Goal: Task Accomplishment & Management: Use online tool/utility

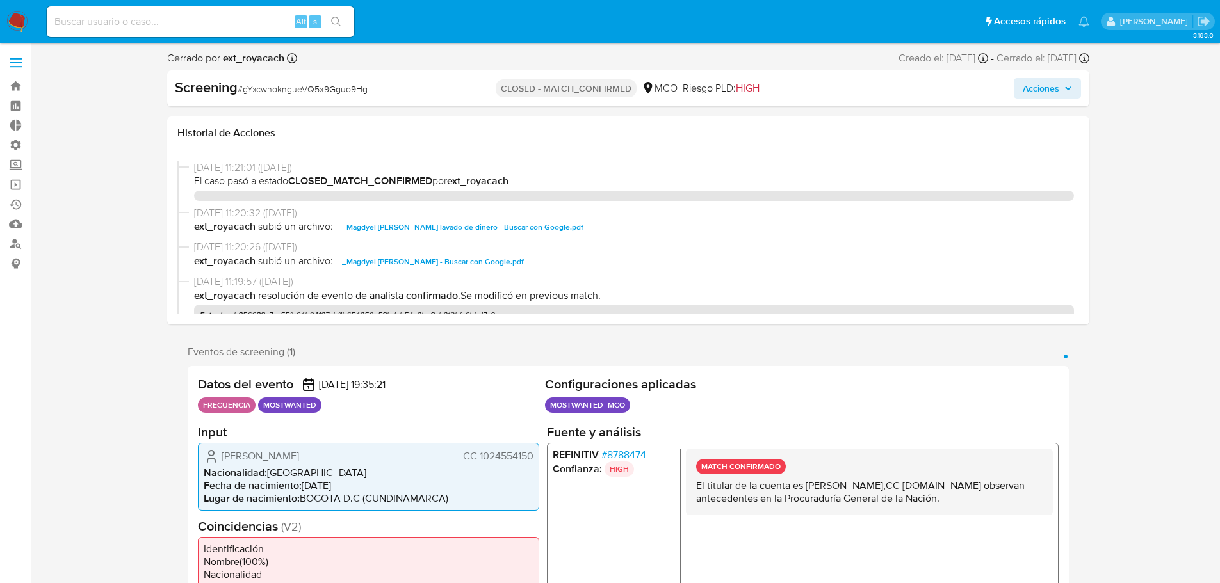
select select "10"
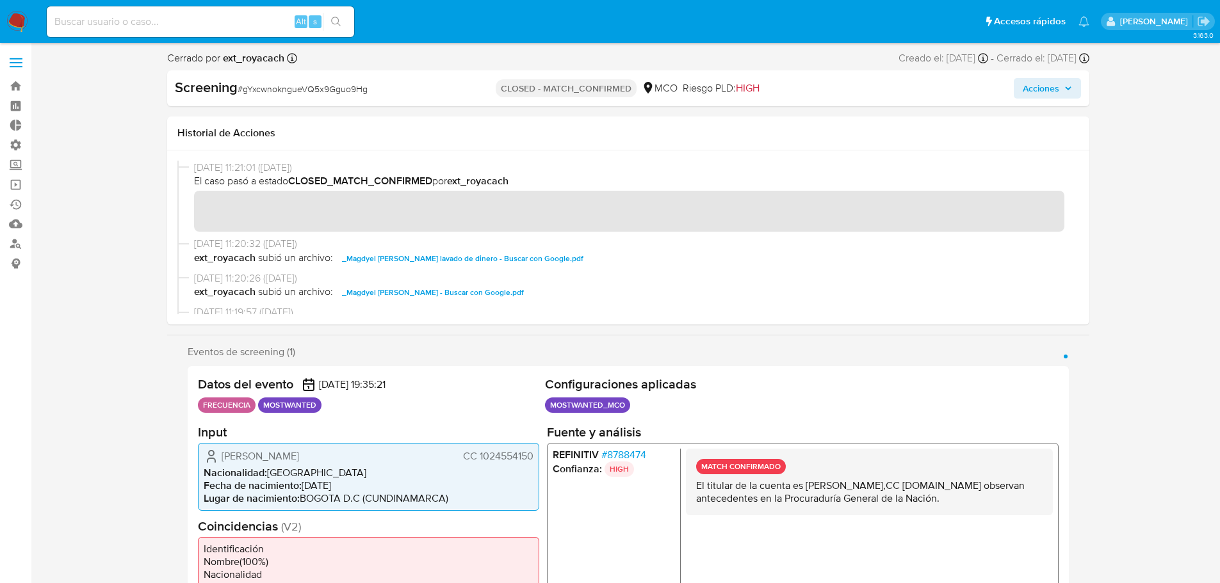
scroll to position [104, 0]
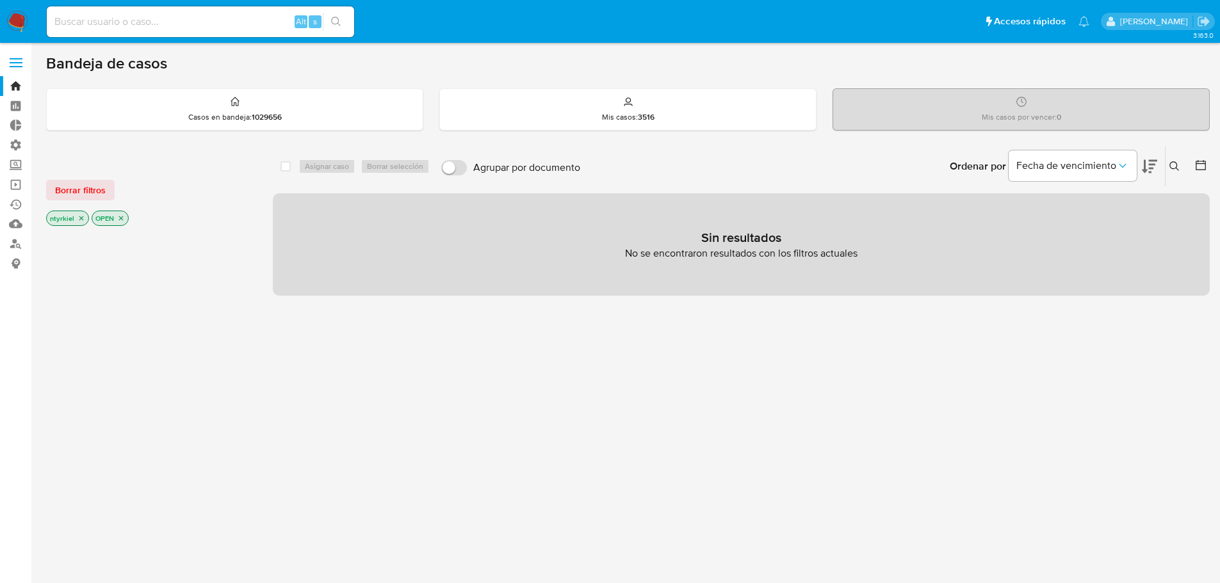
click at [15, 63] on span at bounding box center [16, 63] width 13 height 2
click at [0, 0] on input "checkbox" at bounding box center [0, 0] width 0 height 0
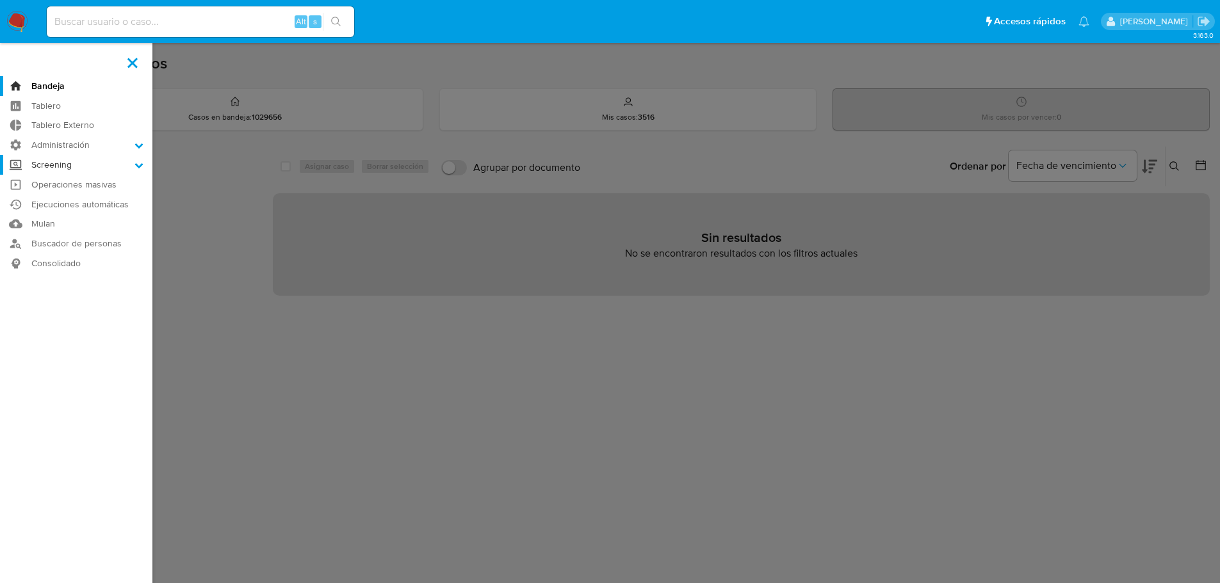
click at [79, 163] on label "Screening" at bounding box center [76, 165] width 152 height 20
click at [0, 0] on input "Screening" at bounding box center [0, 0] width 0 height 0
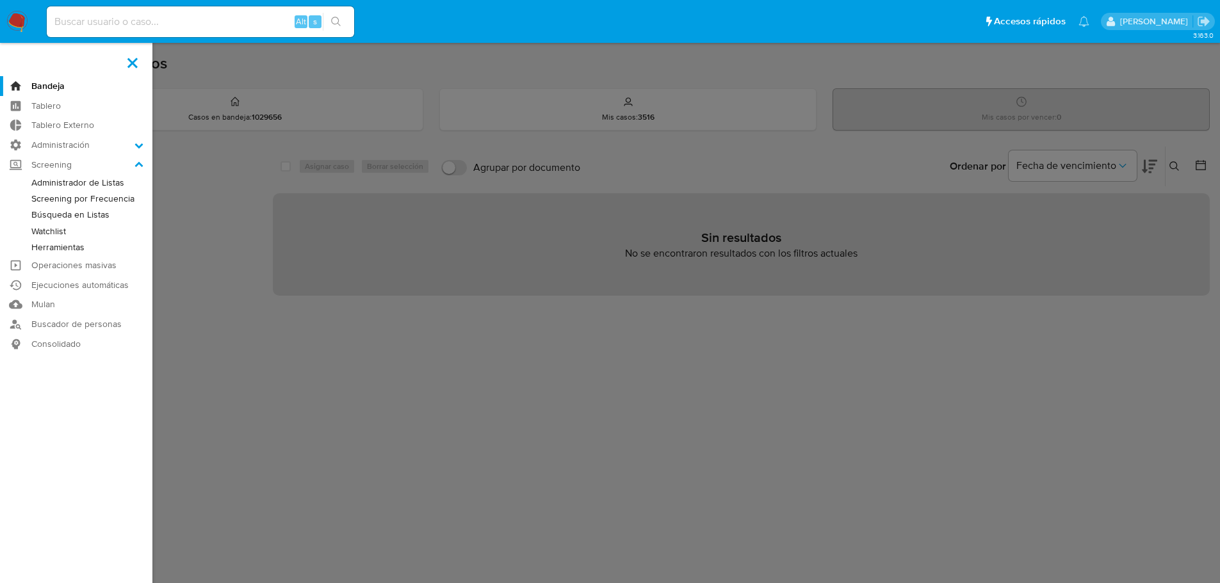
click at [88, 212] on link "Búsqueda en Listas" at bounding box center [76, 215] width 152 height 16
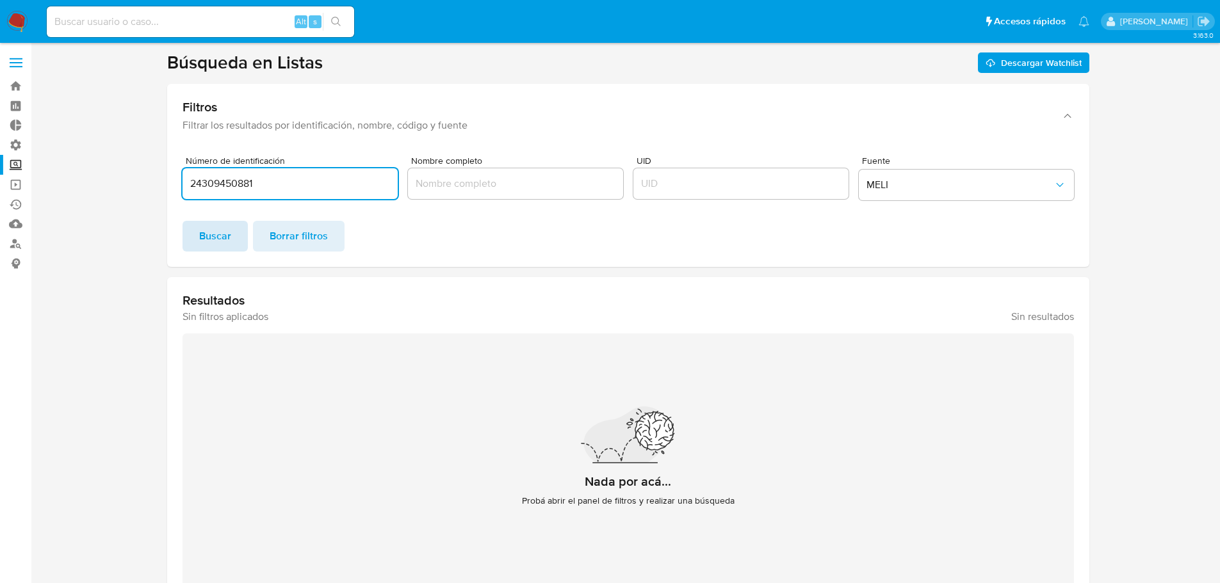
type input "24309450881"
click at [216, 238] on span "Buscar" at bounding box center [215, 236] width 32 height 28
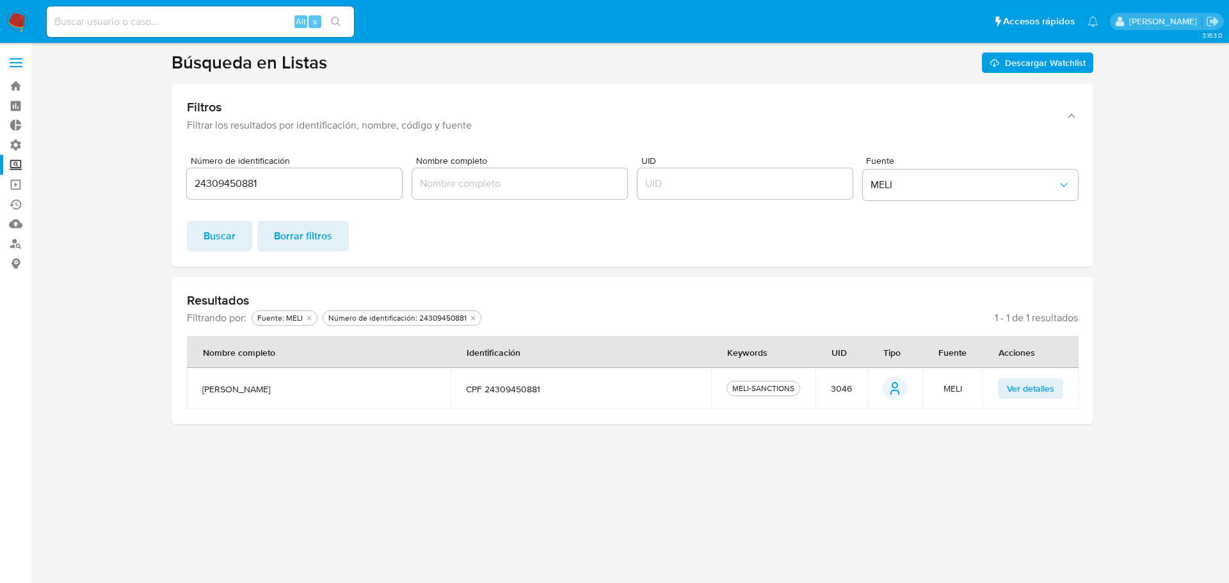
click at [1020, 391] on span "Ver detalles" at bounding box center [1030, 389] width 47 height 18
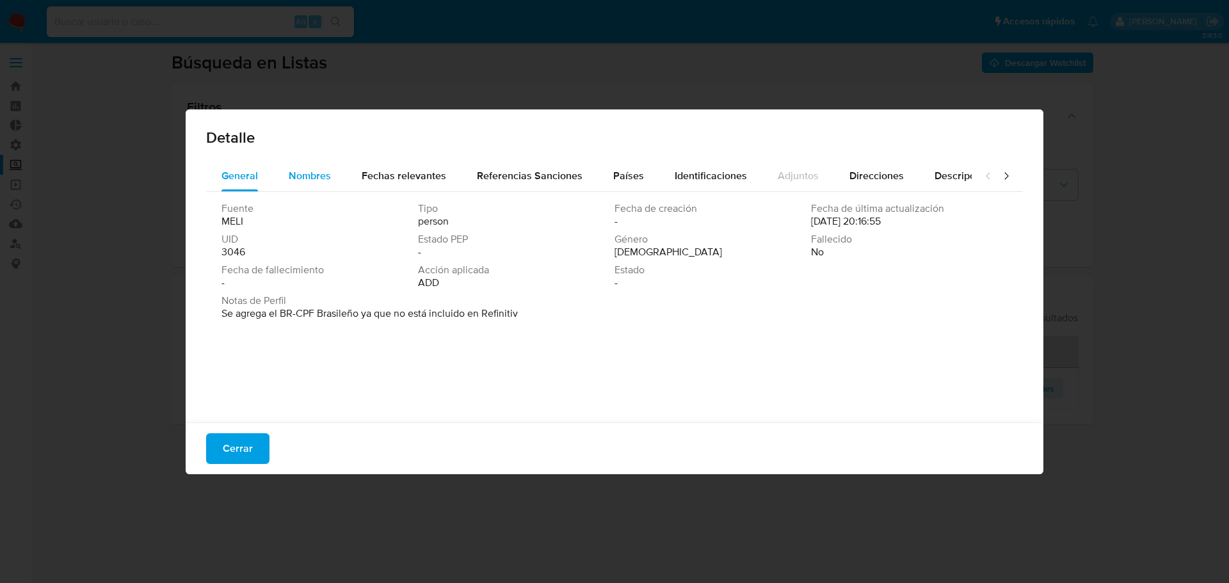
click at [314, 177] on span "Nombres" at bounding box center [310, 175] width 42 height 15
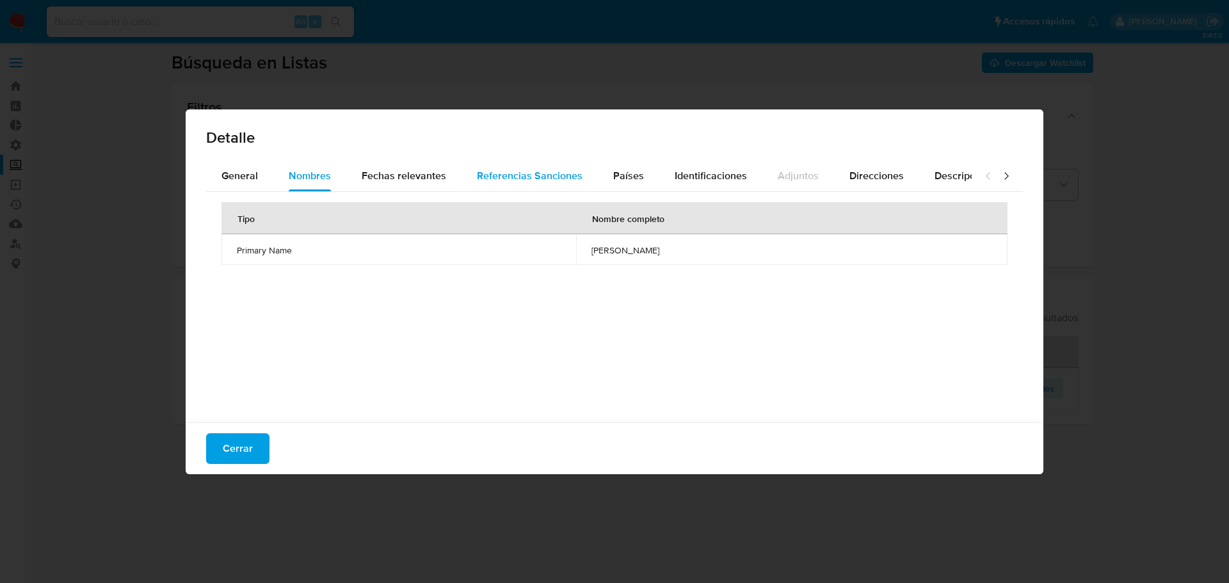
click at [515, 179] on span "Referencias Sanciones" at bounding box center [530, 175] width 106 height 15
click at [403, 182] on span "Fechas relevantes" at bounding box center [404, 175] width 85 height 15
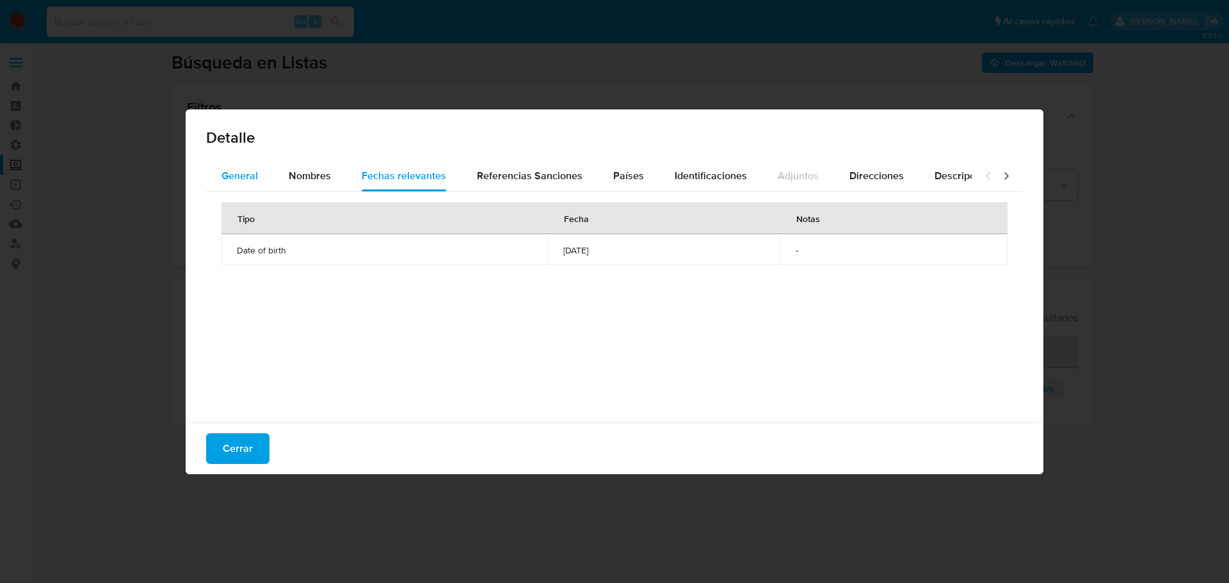
click at [226, 186] on div "General" at bounding box center [240, 176] width 36 height 31
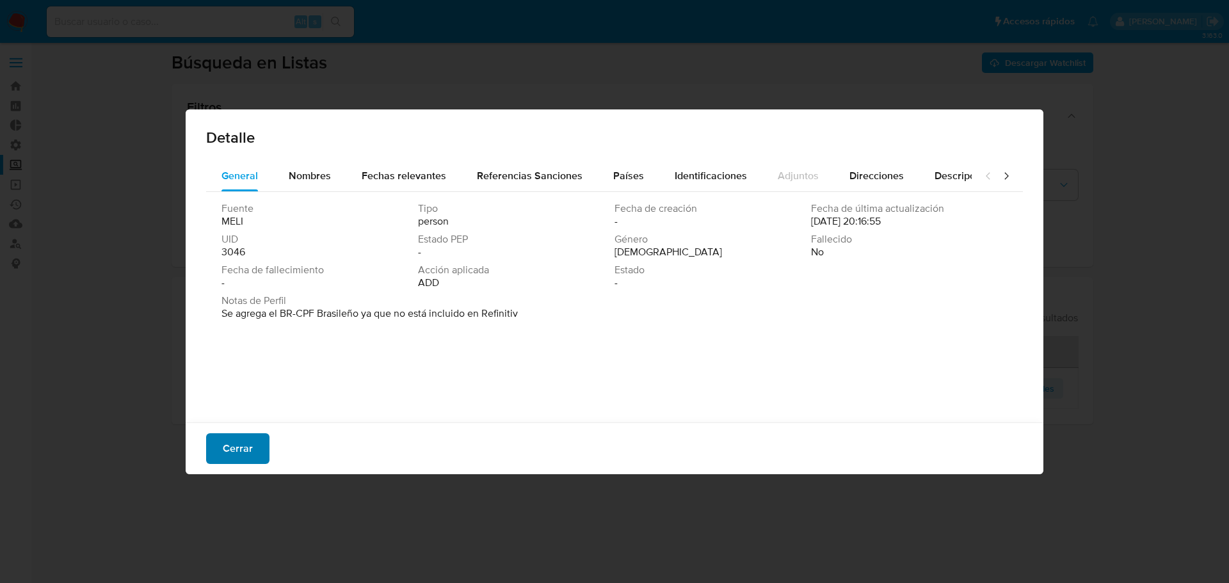
click at [231, 446] on span "Cerrar" at bounding box center [238, 449] width 30 height 28
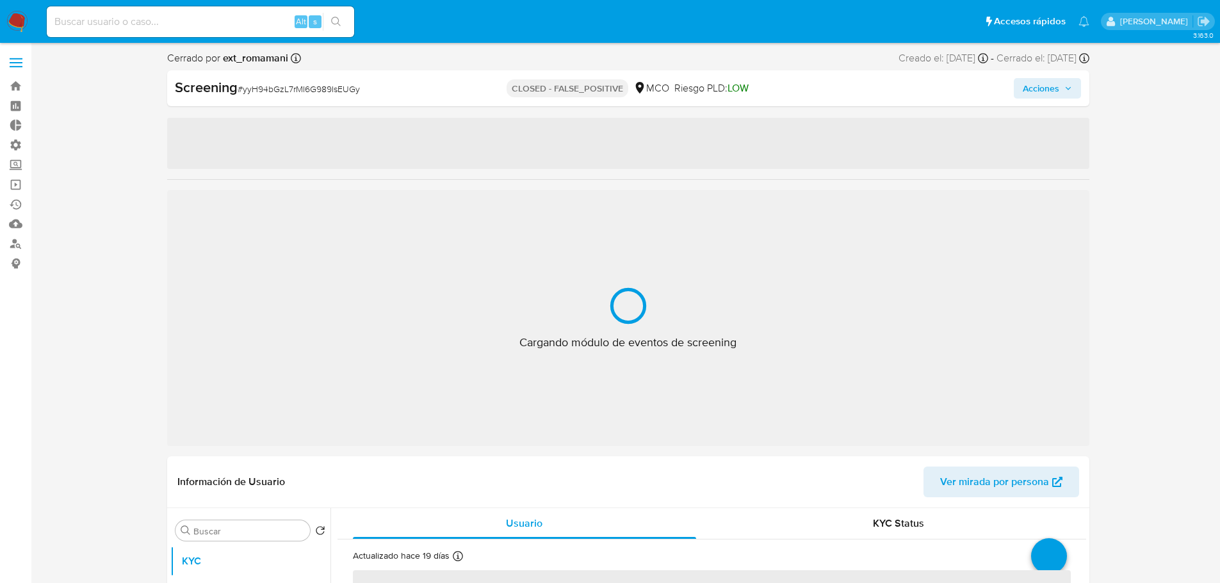
select select "10"
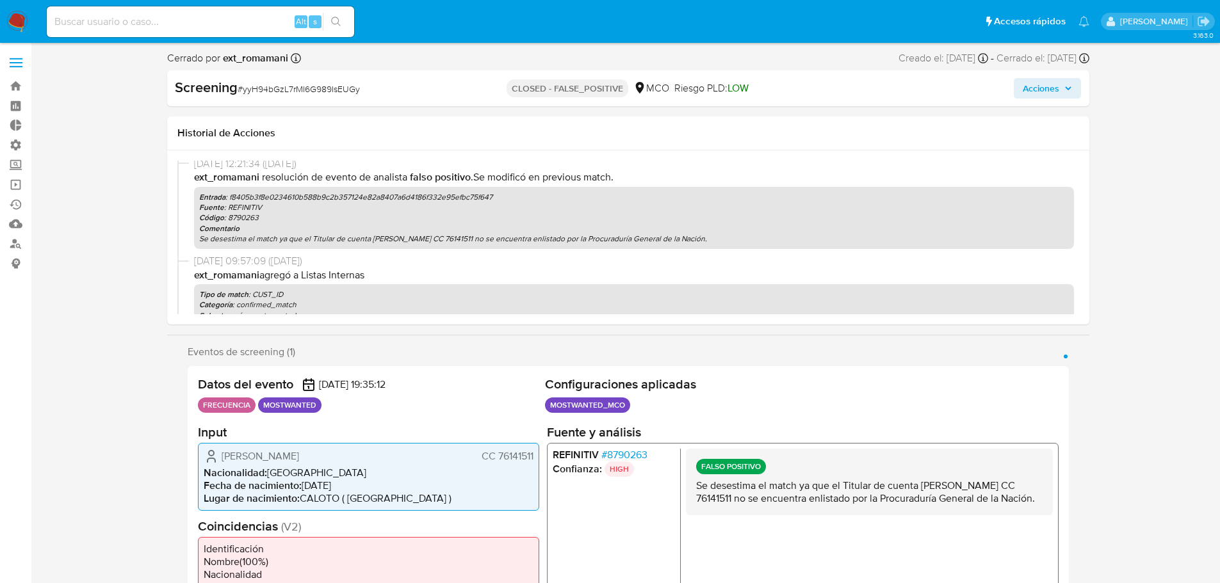
scroll to position [397, 0]
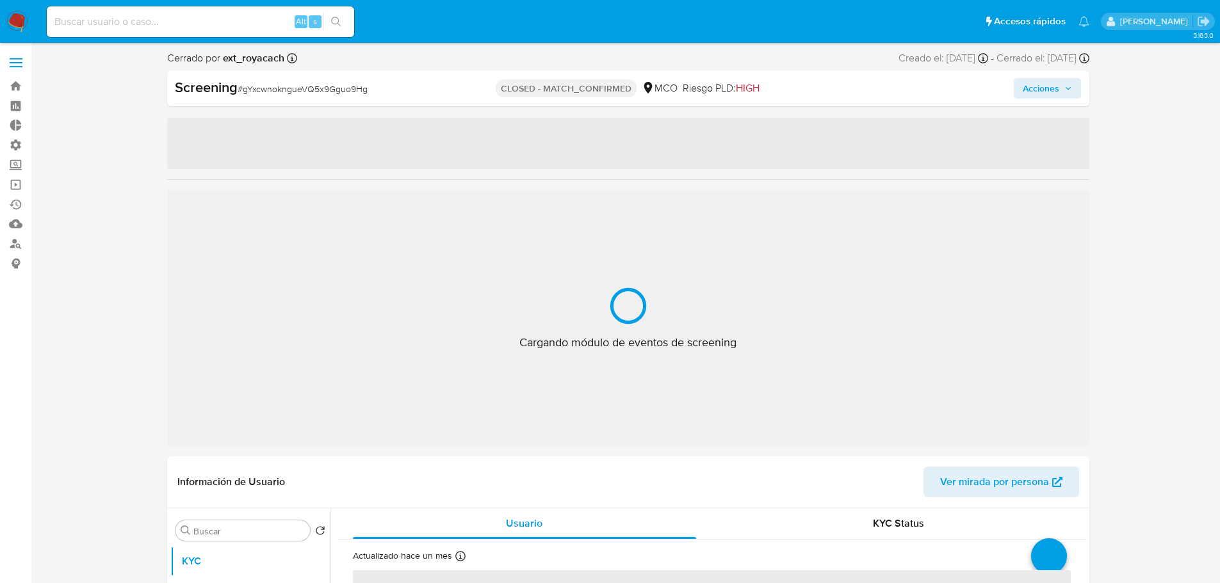
select select "10"
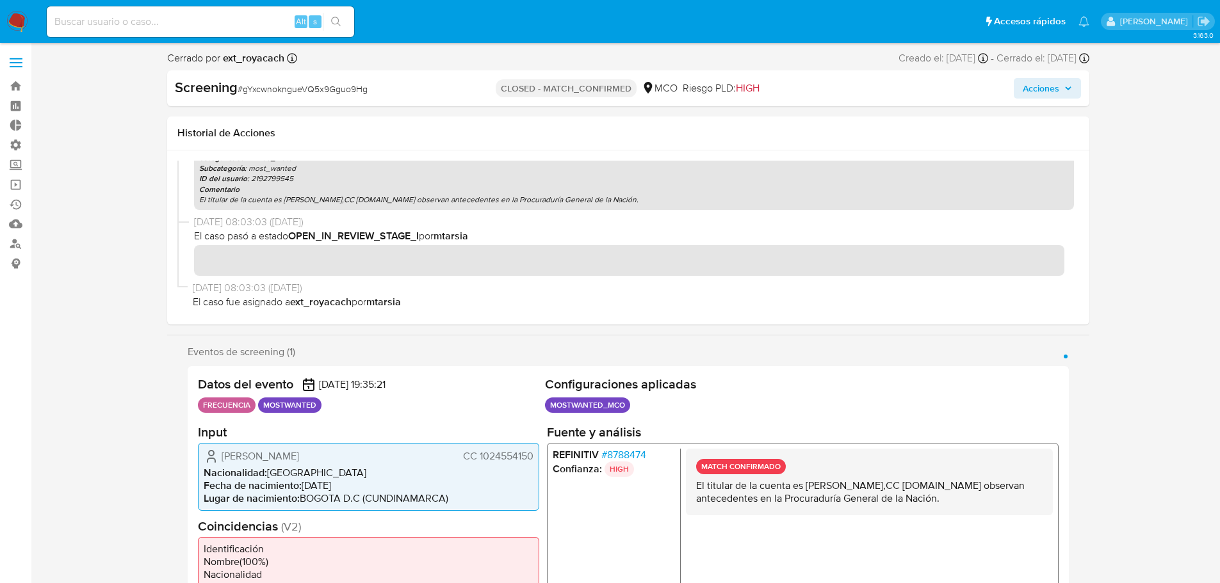
scroll to position [232, 0]
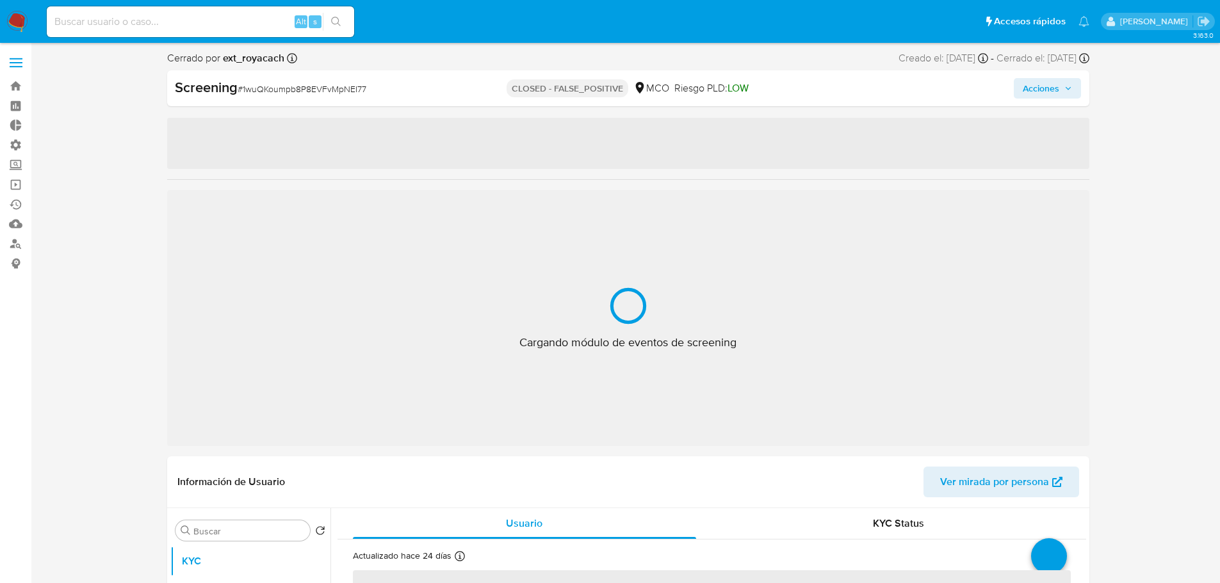
select select "10"
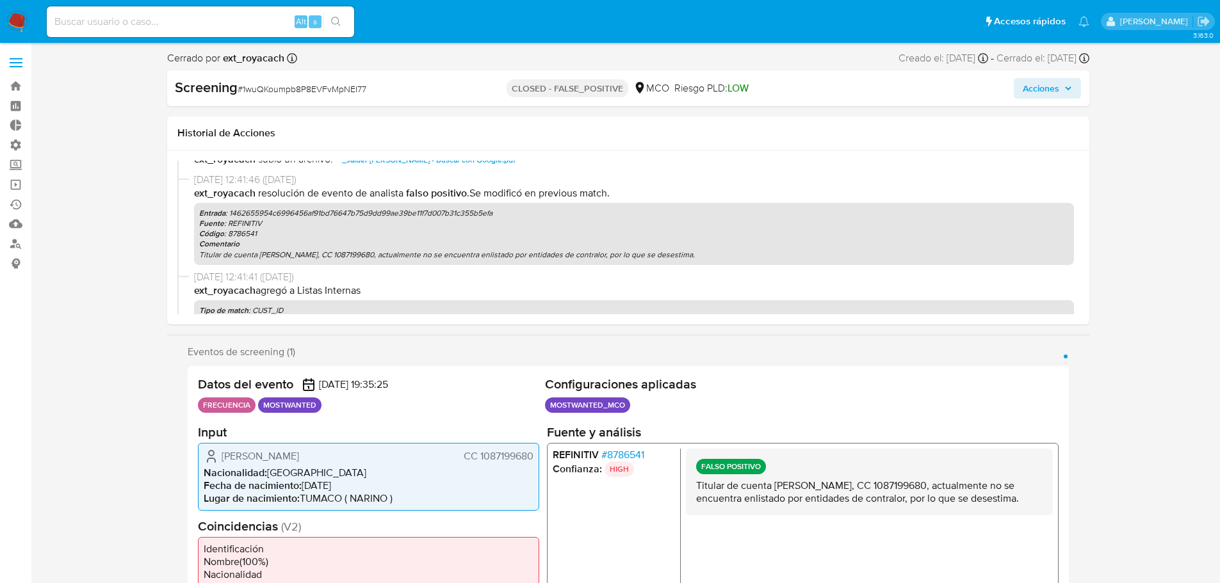
scroll to position [114, 0]
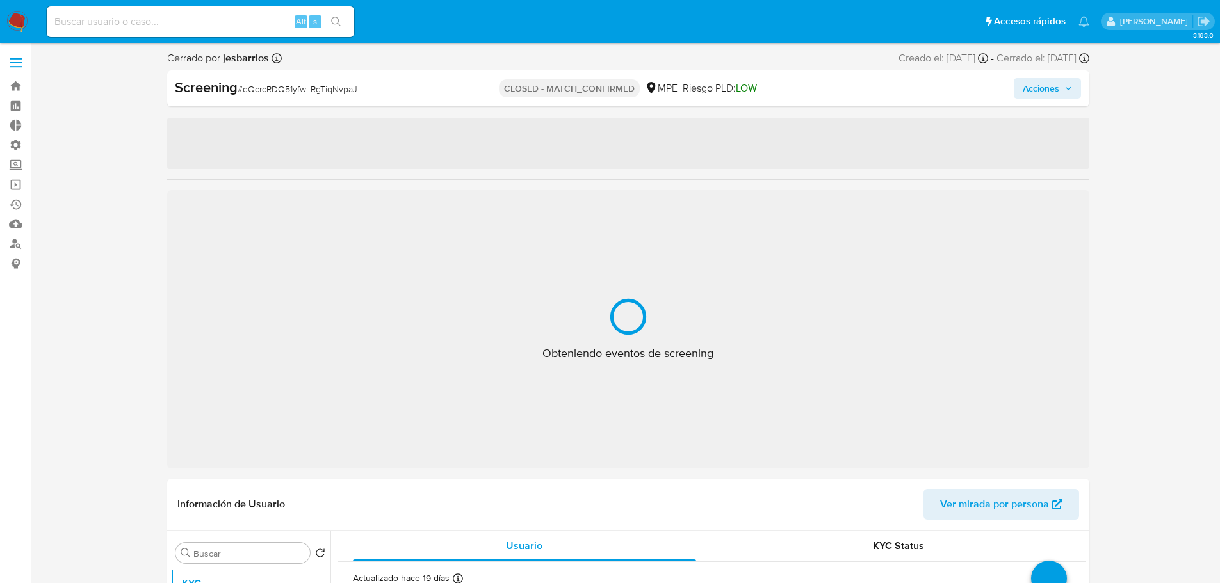
select select "10"
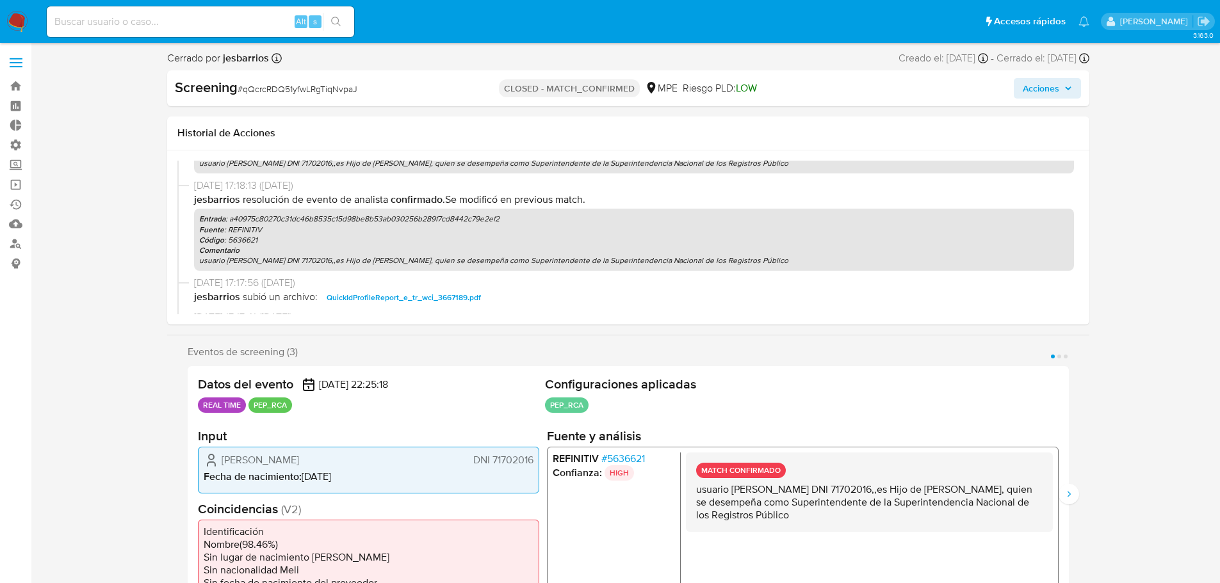
scroll to position [351, 0]
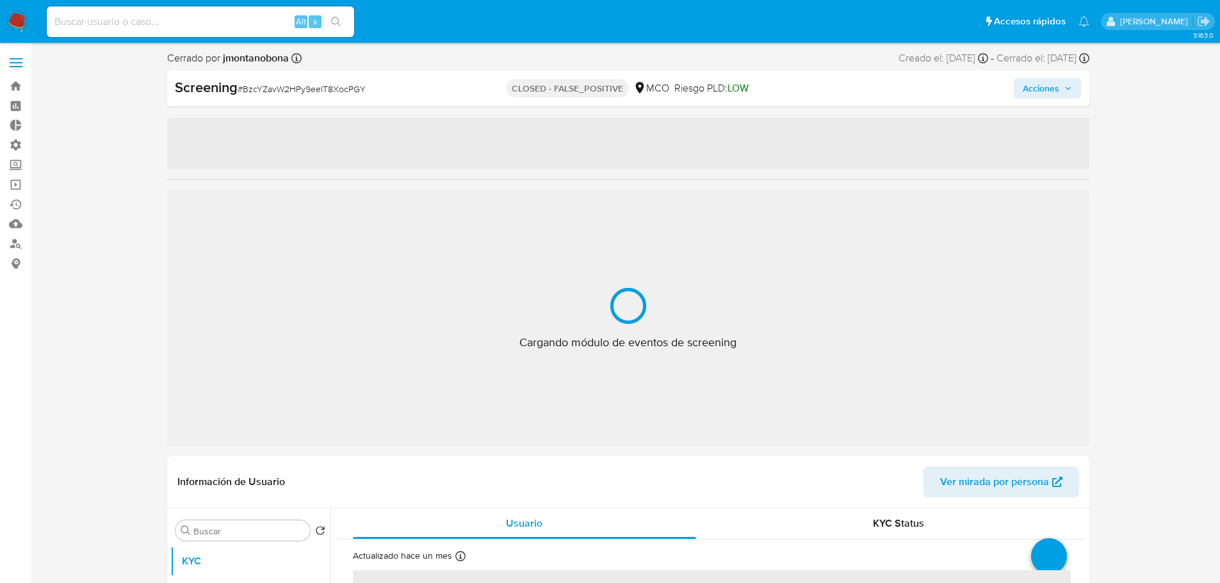
select select "10"
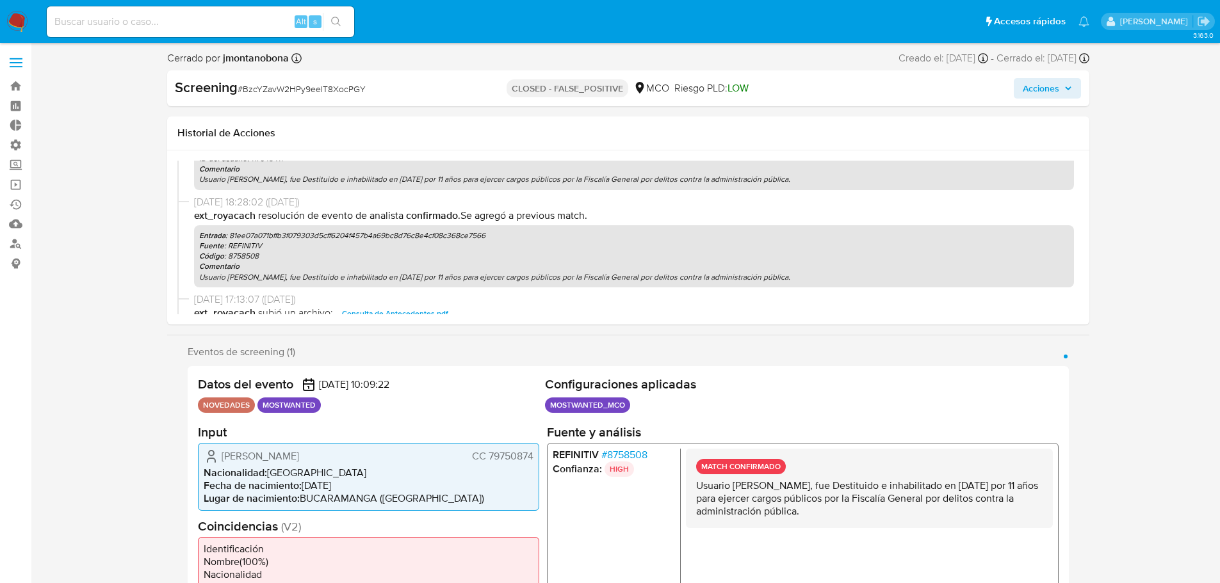
scroll to position [681, 0]
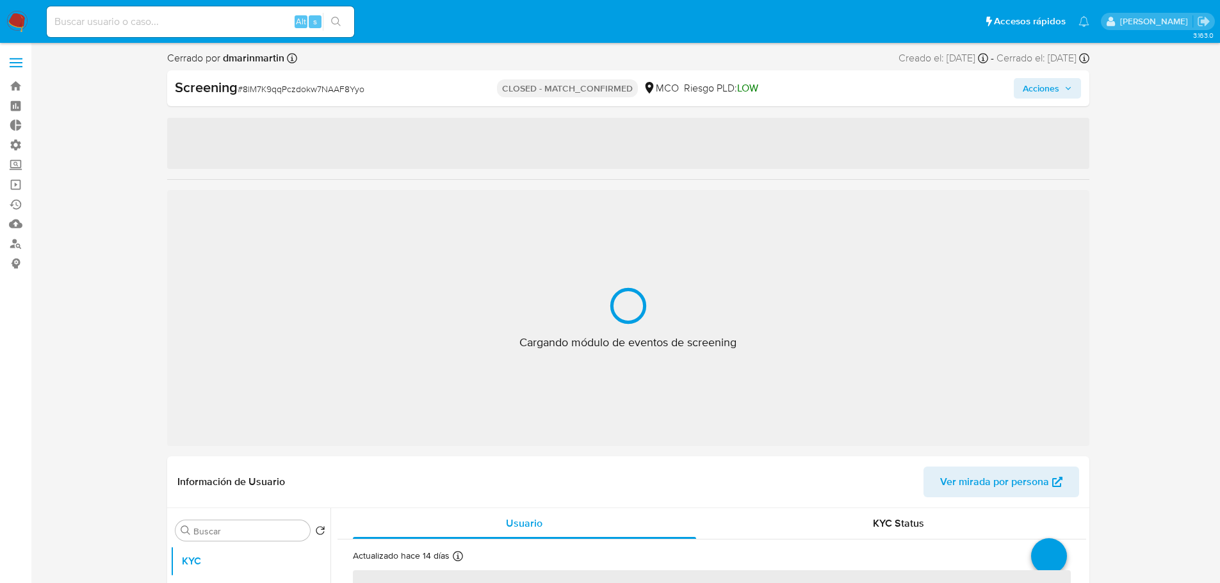
select select "10"
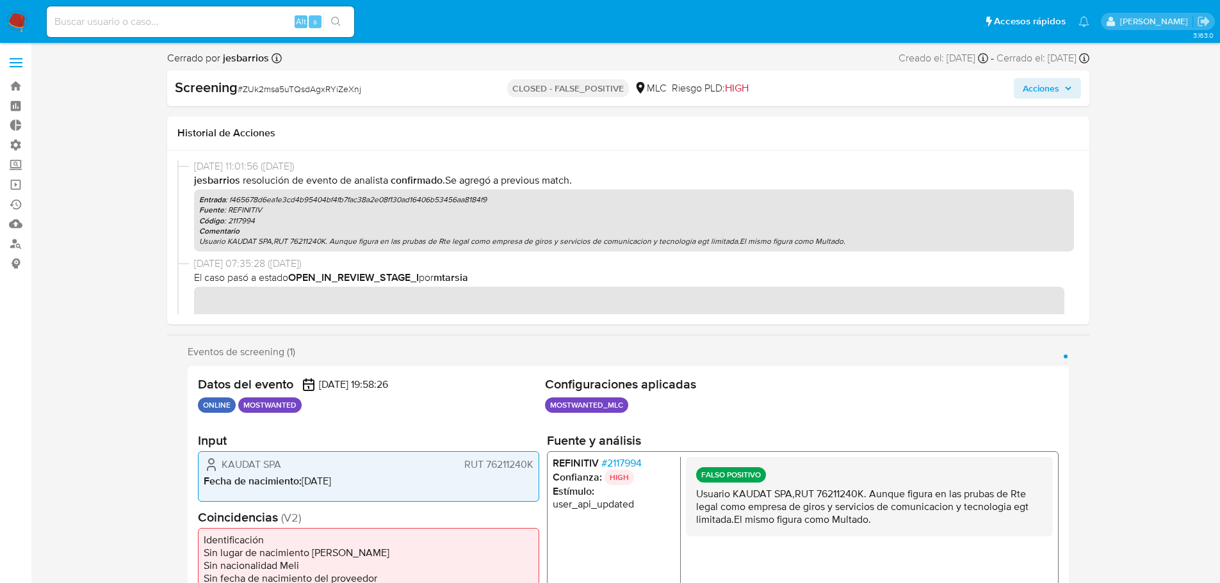
scroll to position [339, 0]
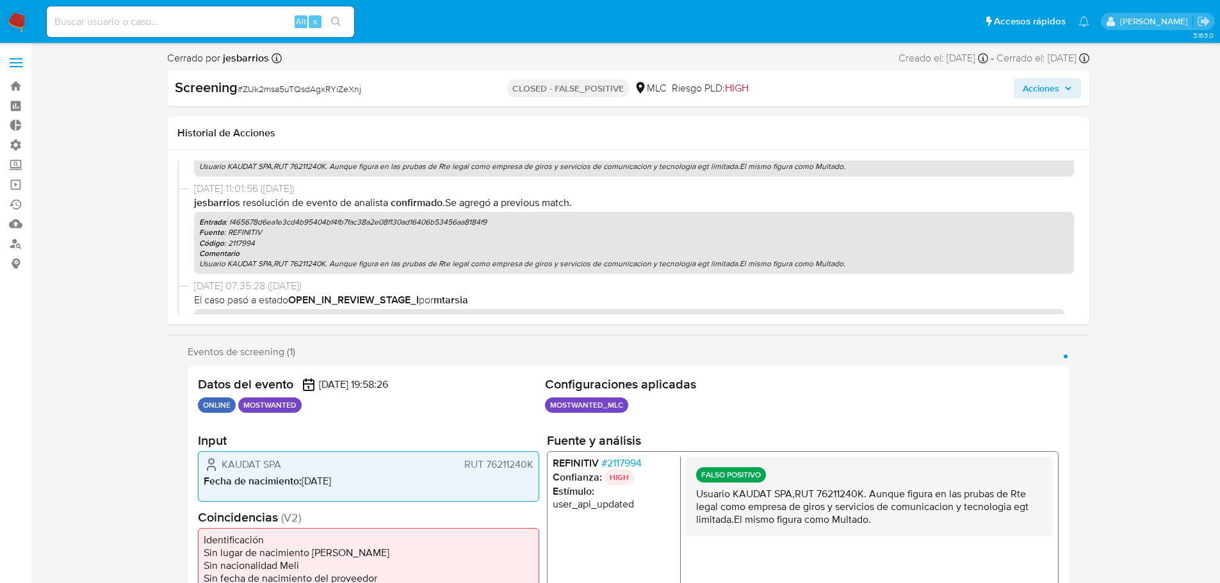
drag, startPoint x: 432, startPoint y: 208, endPoint x: 387, endPoint y: 206, distance: 44.9
click at [387, 206] on p "jesbarrios Resolución de evento de analista Confirmado . Se agregó a previous m…" at bounding box center [634, 203] width 880 height 14
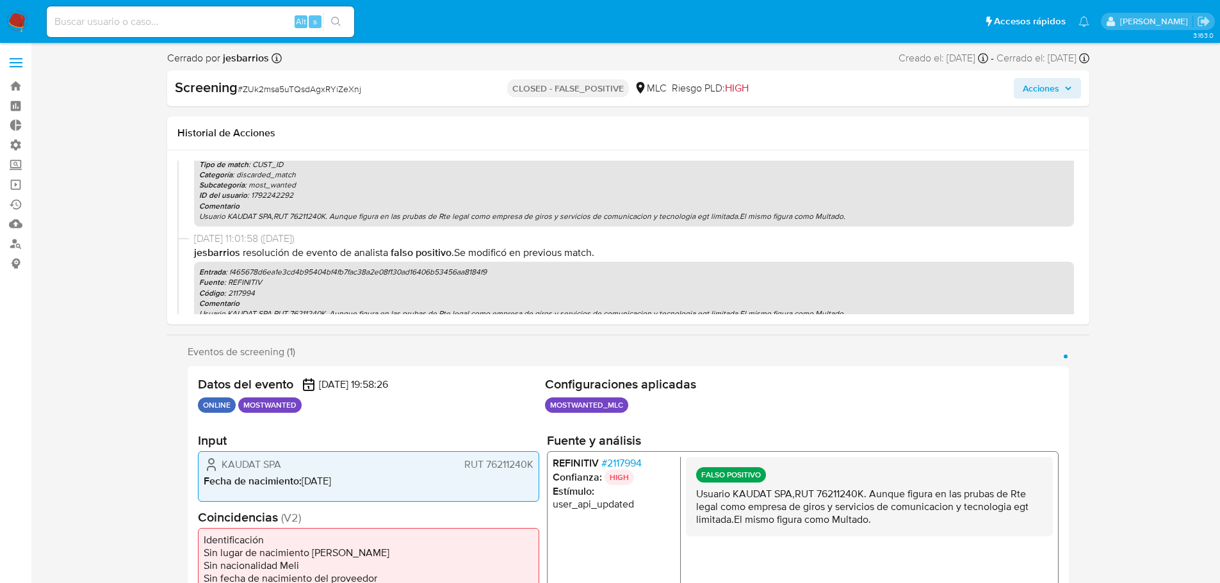
scroll to position [128, 0]
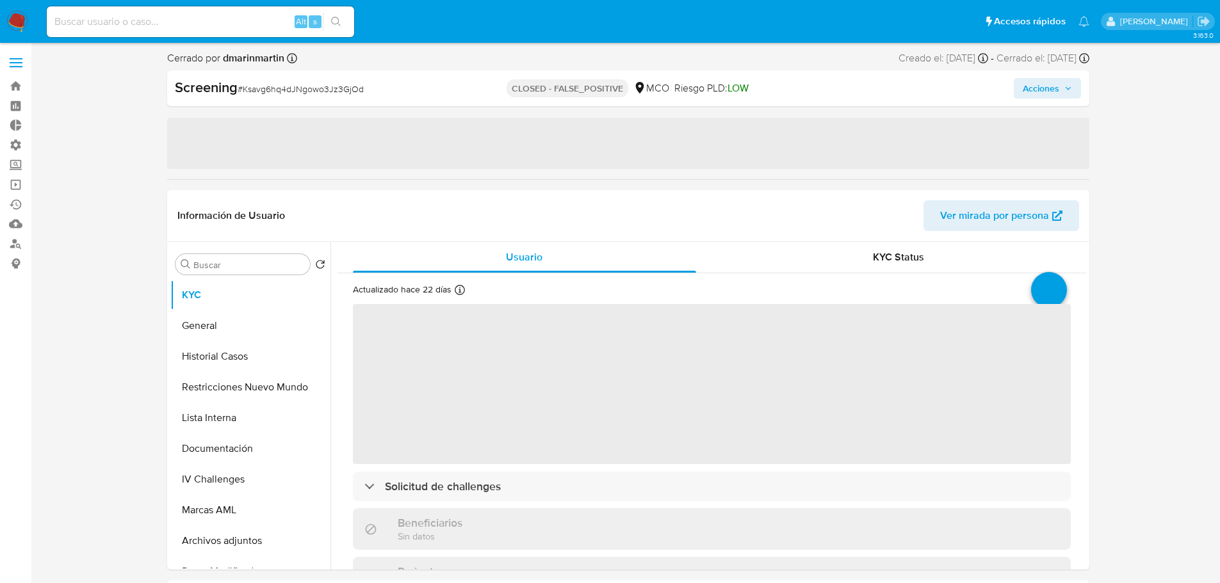
select select "10"
